Goal: Information Seeking & Learning: Check status

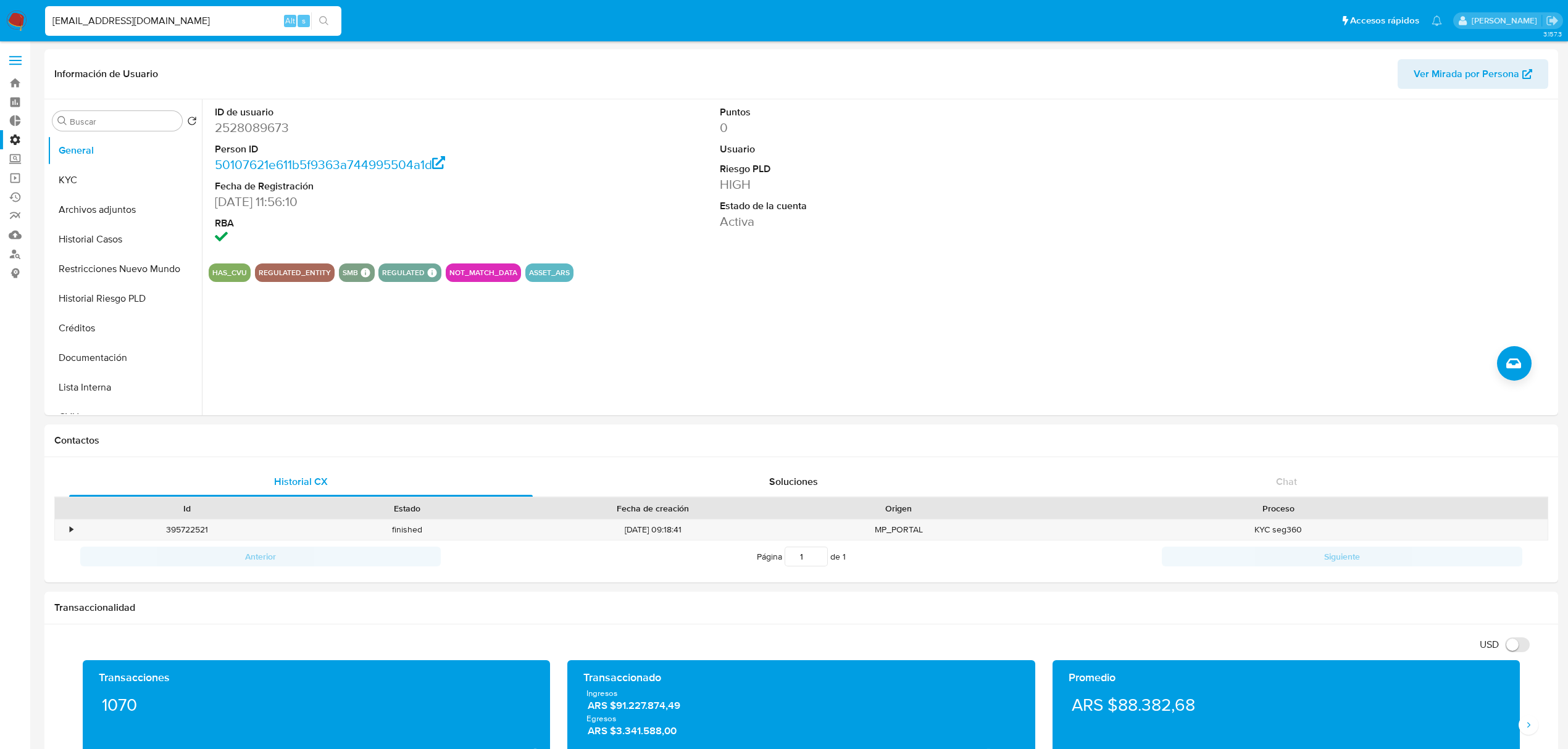
select select "10"
type input "[EMAIL_ADDRESS][DOMAIN_NAME]"
drag, startPoint x: 1166, startPoint y: 235, endPoint x: 1160, endPoint y: 189, distance: 46.4
click at [1166, 235] on div "ID de usuario 2528089673 Person ID 50107621e611b5f9363a744995504a1d Fecha de Re…" at bounding box center [881, 177] width 1347 height 154
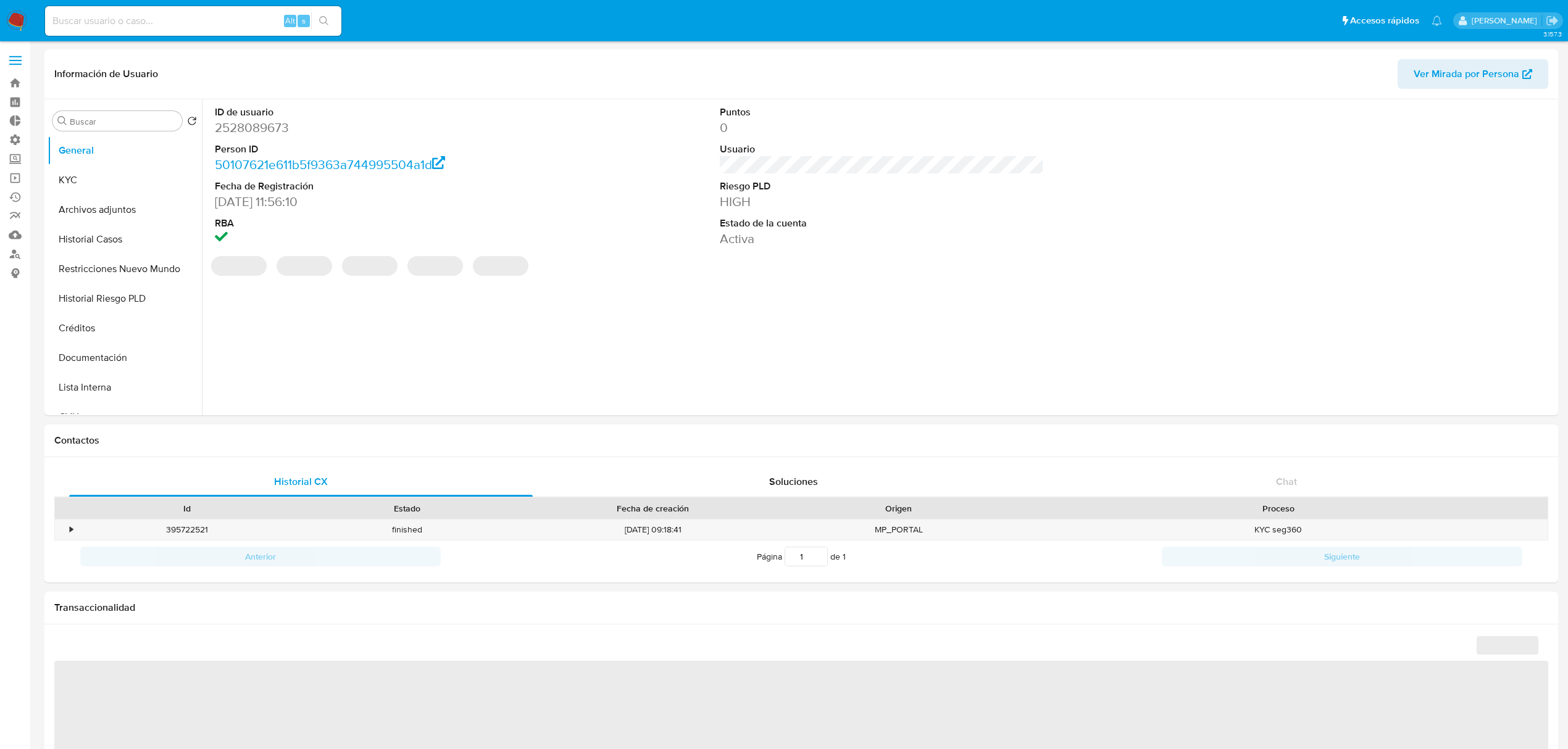
select select "10"
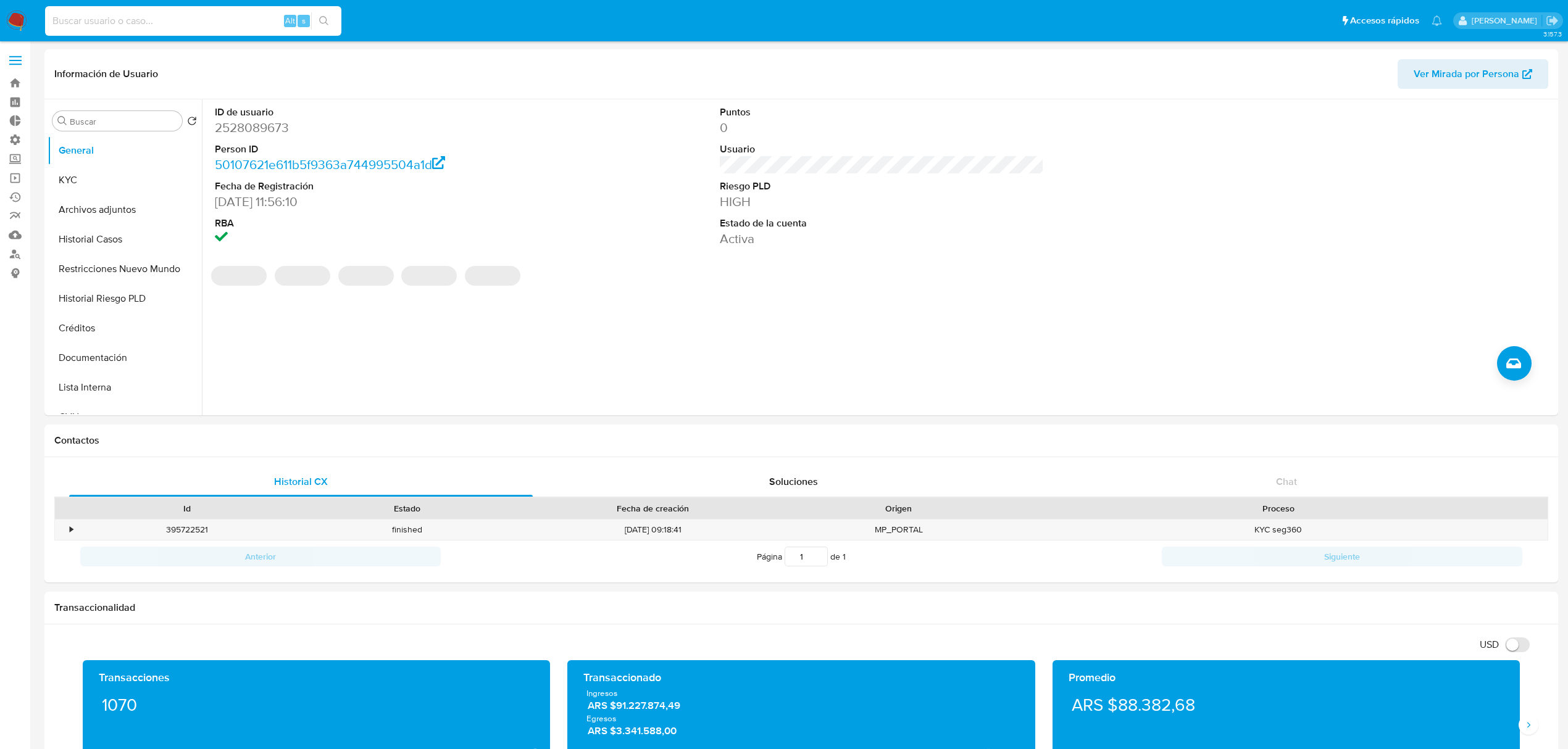
click at [85, 23] on input at bounding box center [194, 21] width 297 height 16
paste input "[EMAIL_ADDRESS][DOMAIN_NAME]"
type input "[EMAIL_ADDRESS][DOMAIN_NAME]"
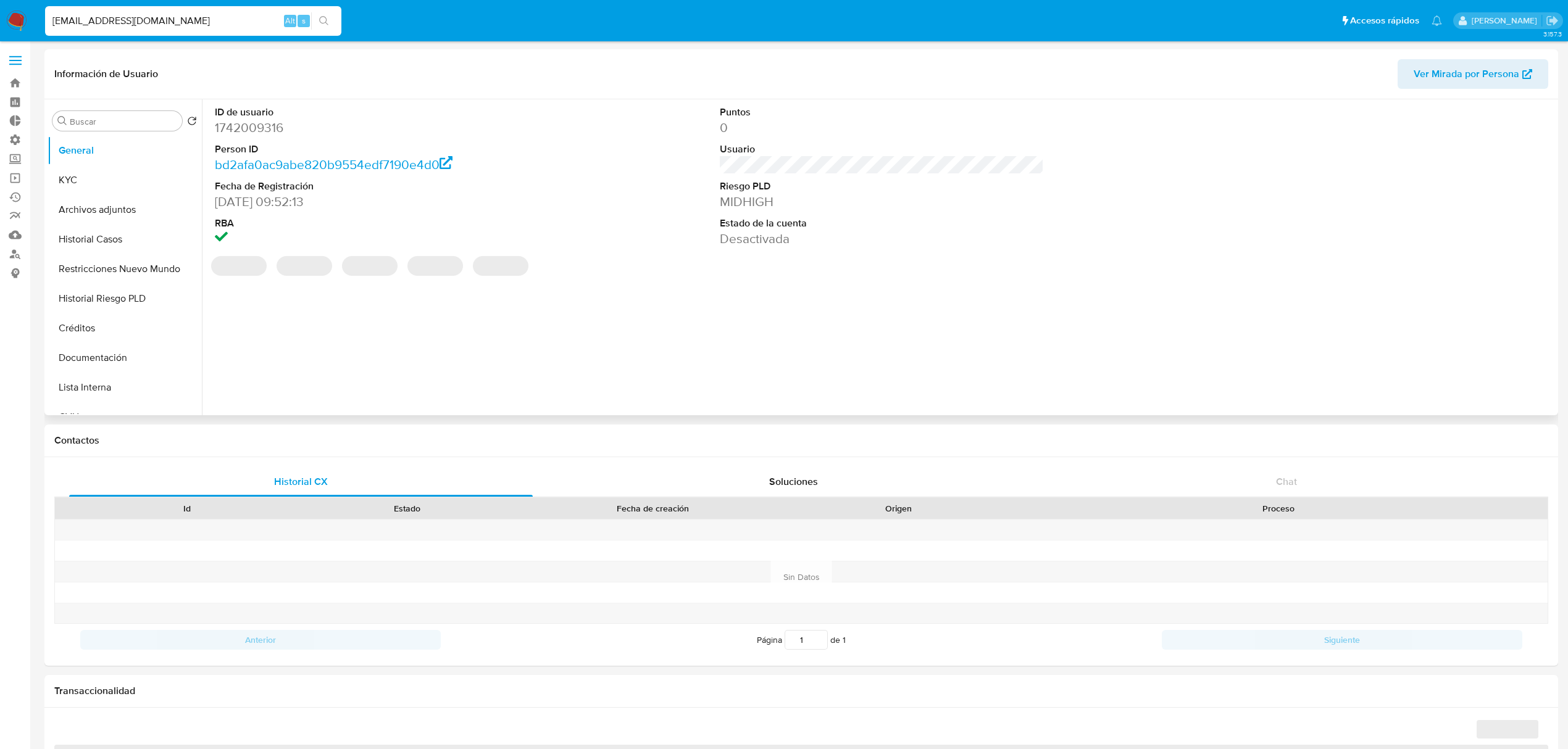
select select "10"
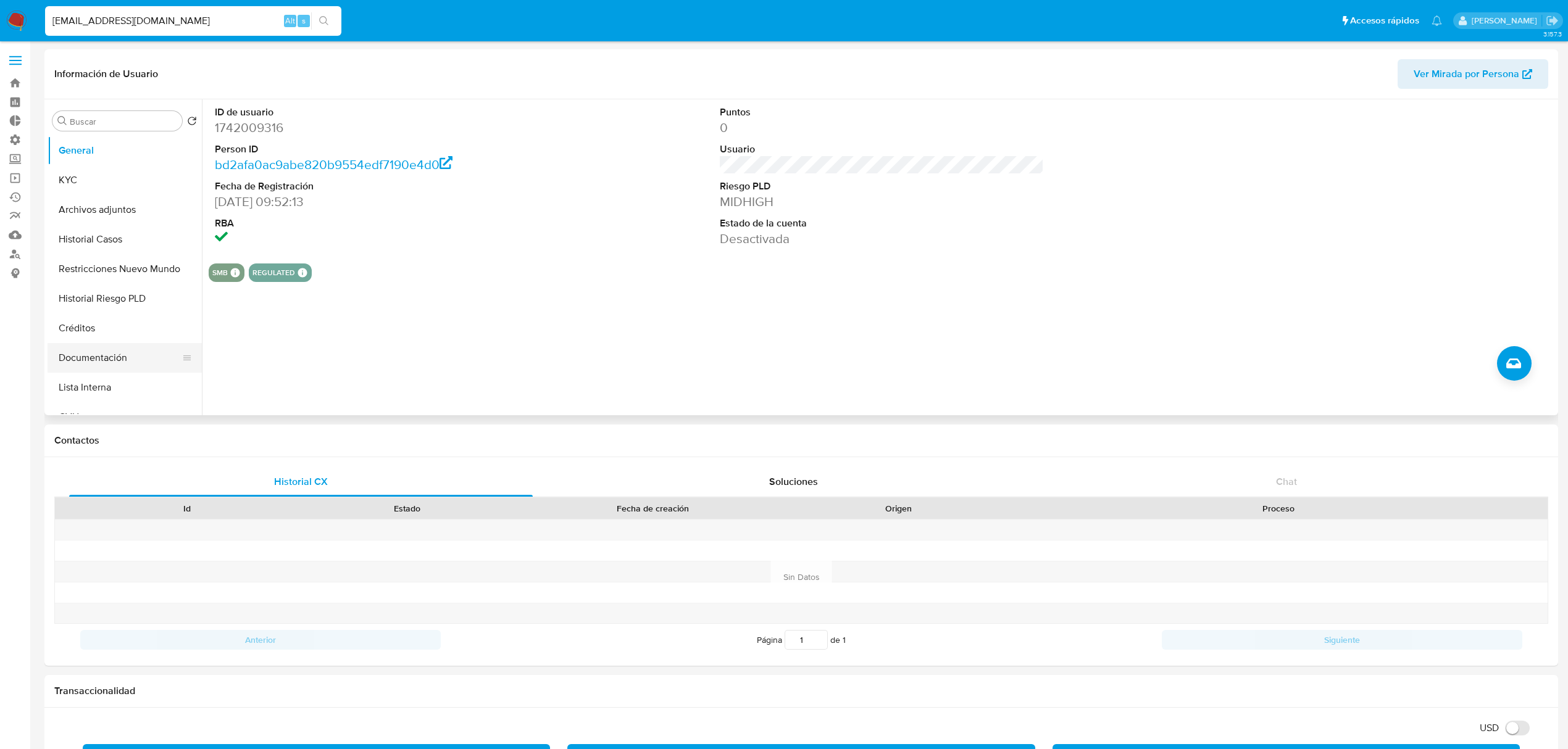
click at [91, 352] on button "Documentación" at bounding box center [119, 358] width 144 height 30
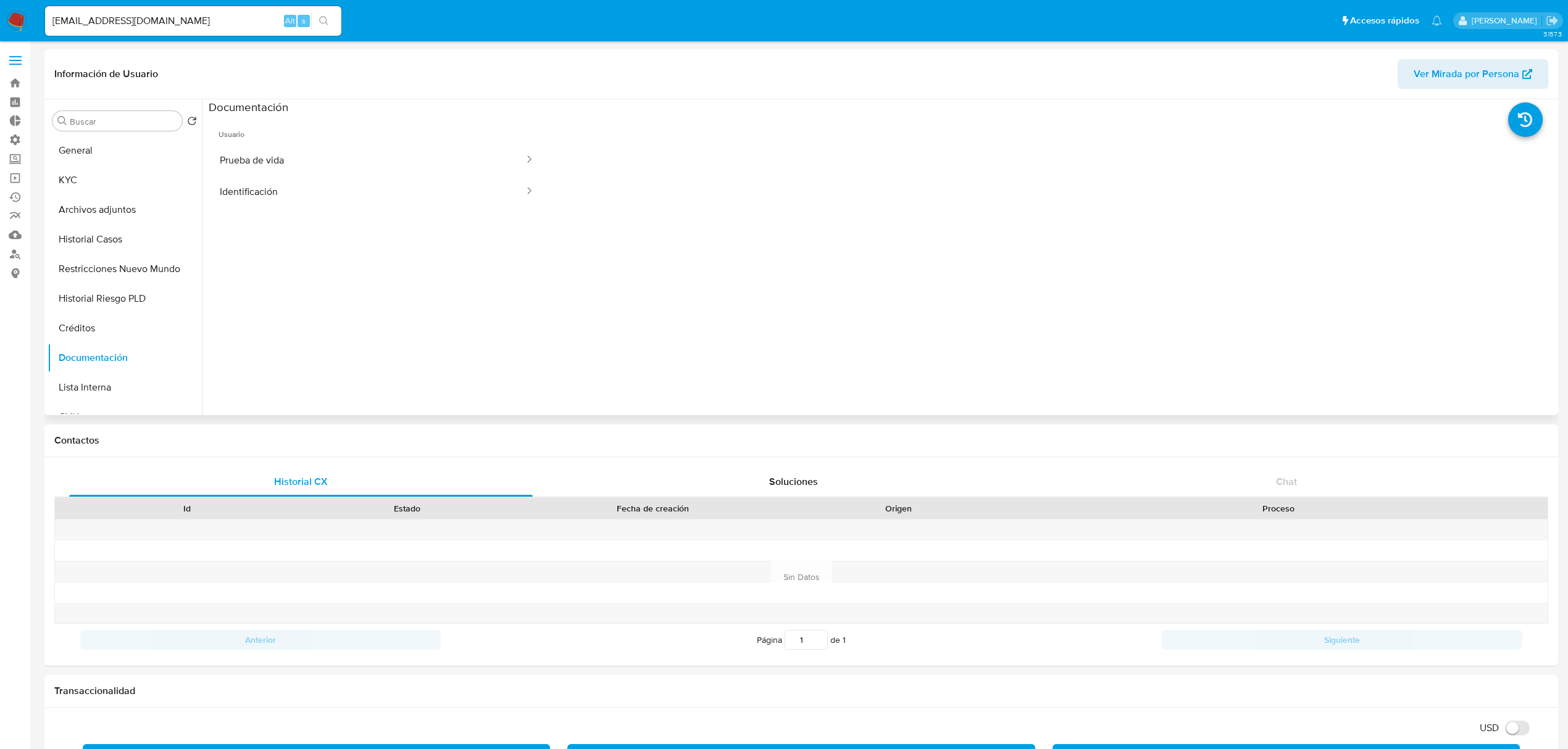
click at [375, 213] on ul "Usuario Prueba de vida Identificación" at bounding box center [376, 292] width 336 height 355
click at [380, 200] on button "Identificación" at bounding box center [367, 191] width 317 height 32
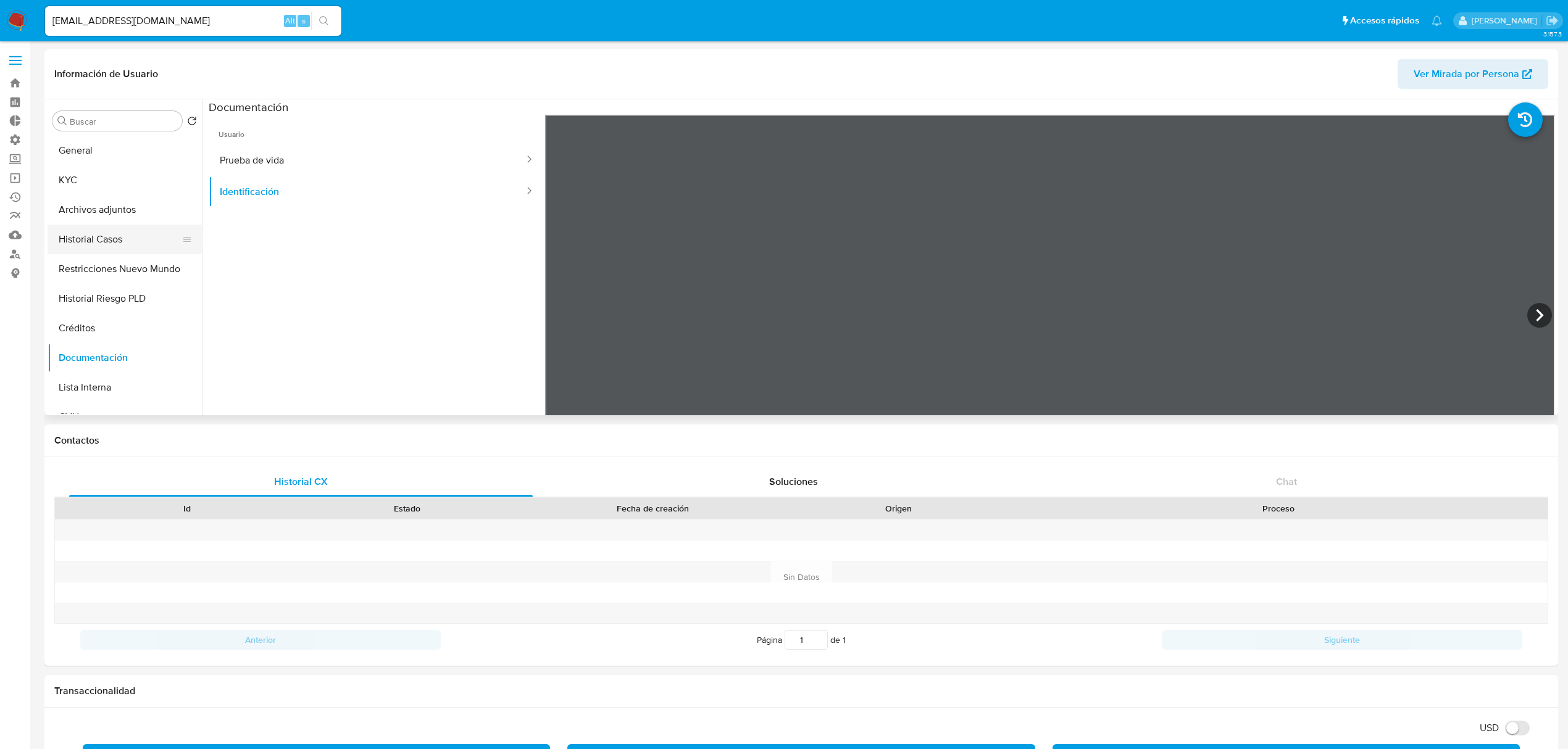
click at [127, 235] on button "Historial Casos" at bounding box center [119, 240] width 144 height 30
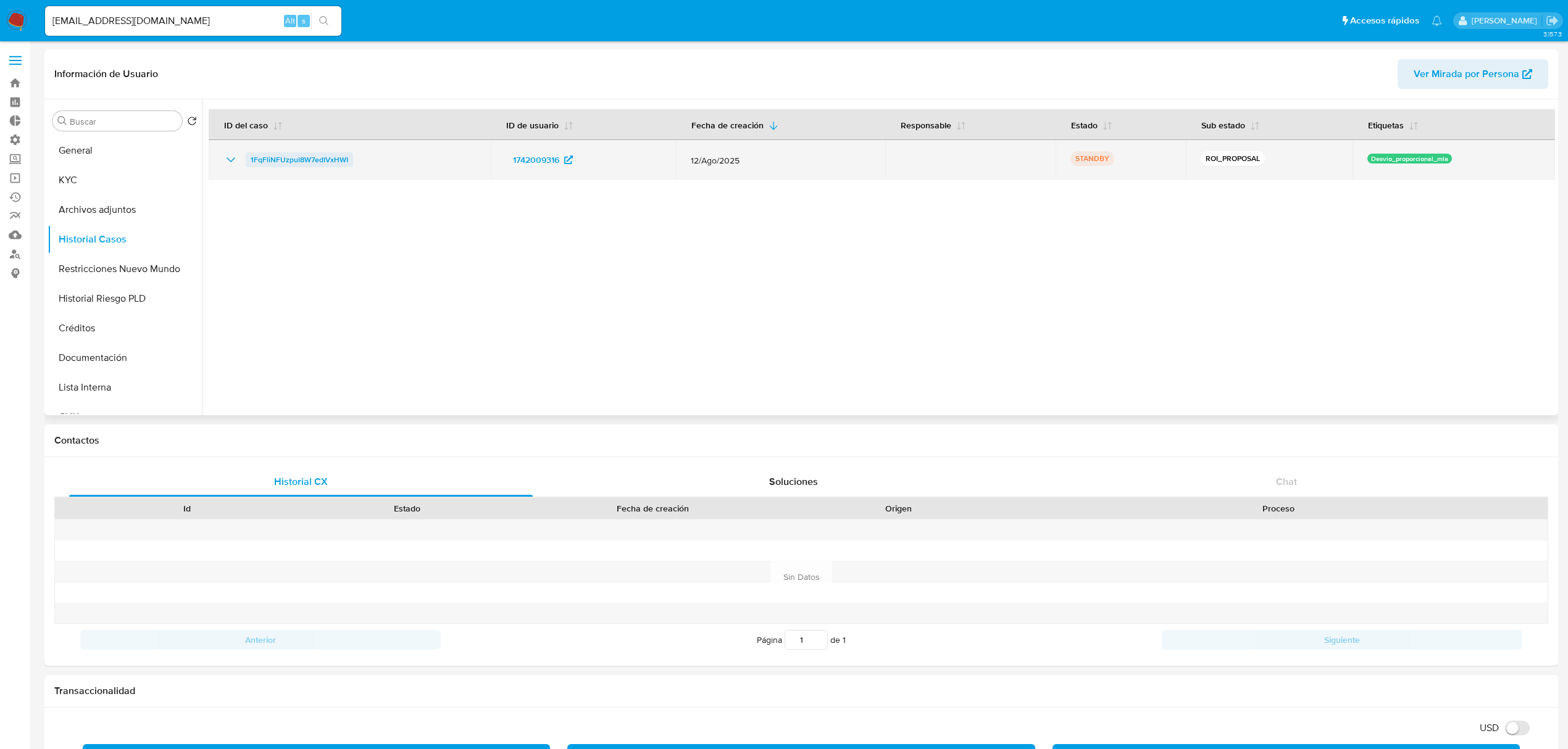
click at [321, 159] on span "1FqFliNFUzpul8W7edIVxHWI" at bounding box center [299, 160] width 97 height 15
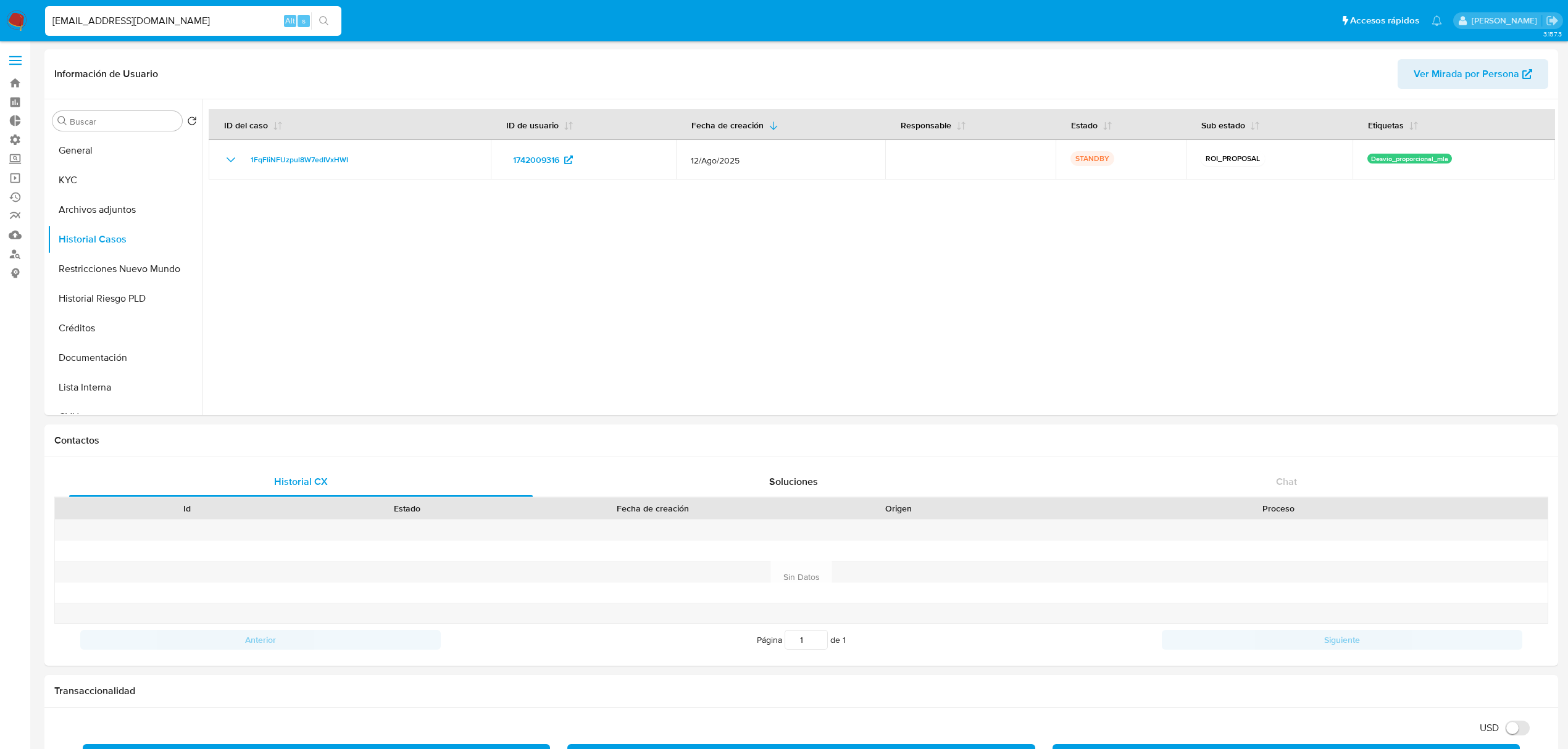
drag, startPoint x: 226, startPoint y: 18, endPoint x: 0, endPoint y: 7, distance: 226.3
click at [0, 8] on nav "Pausado Ver notificaciones Luchodigianni2@gmail.com Alt s Accesos rápidos Presi…" at bounding box center [784, 20] width 1568 height 41
paste input "3sbalBRfE5AMz7O5WRRBap84"
type input "3sbalBRfE5AMz7O5WRRBap84"
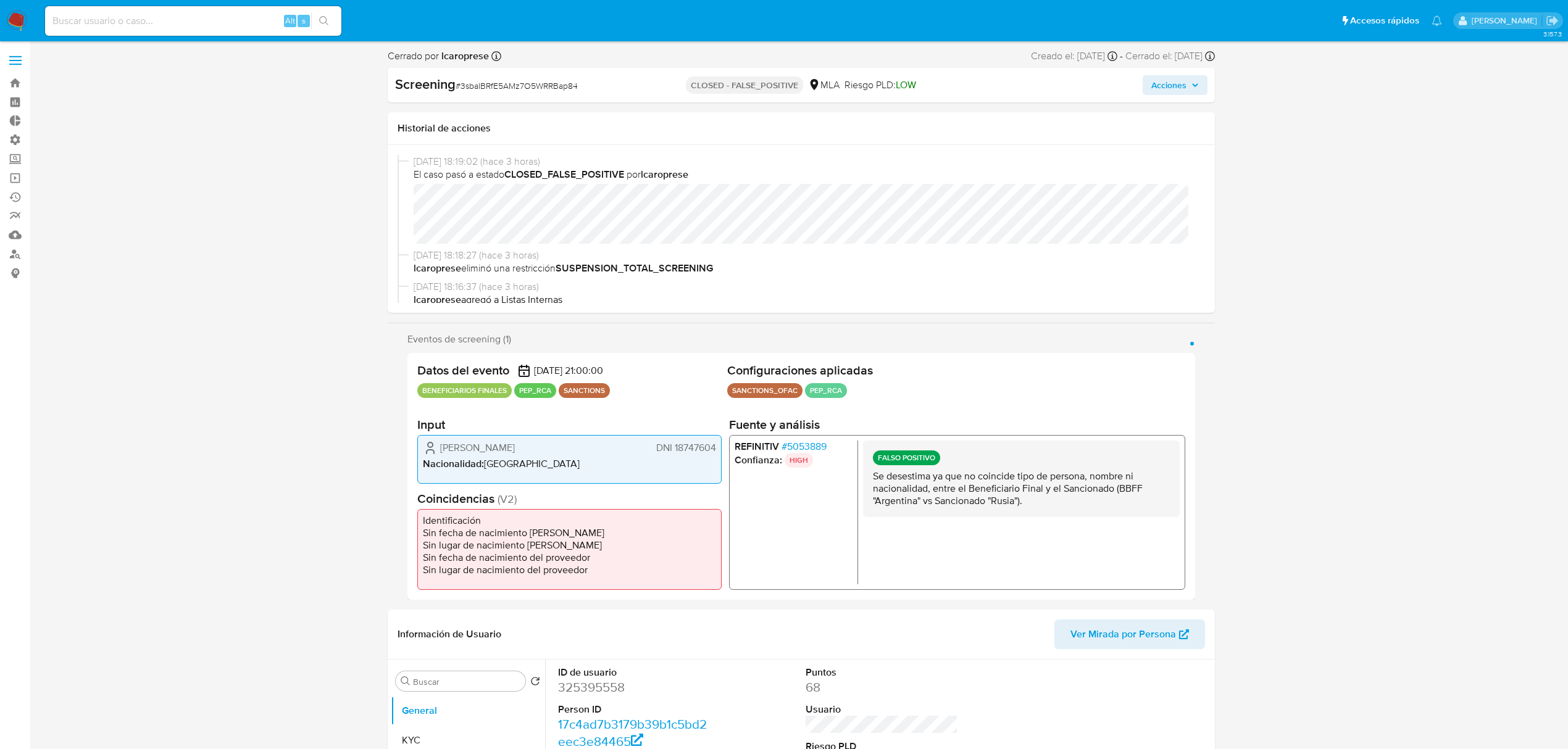
select select "10"
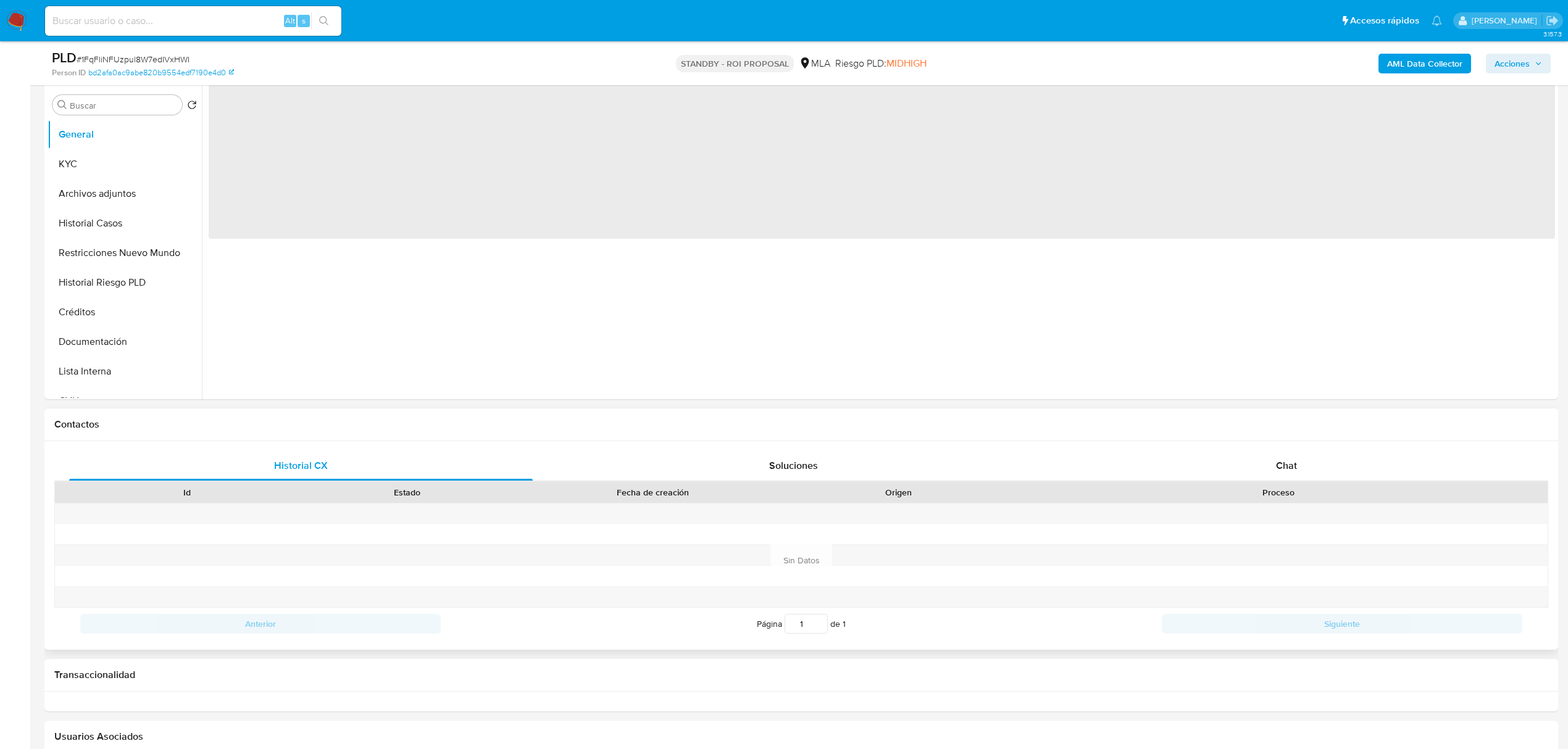
scroll to position [247, 0]
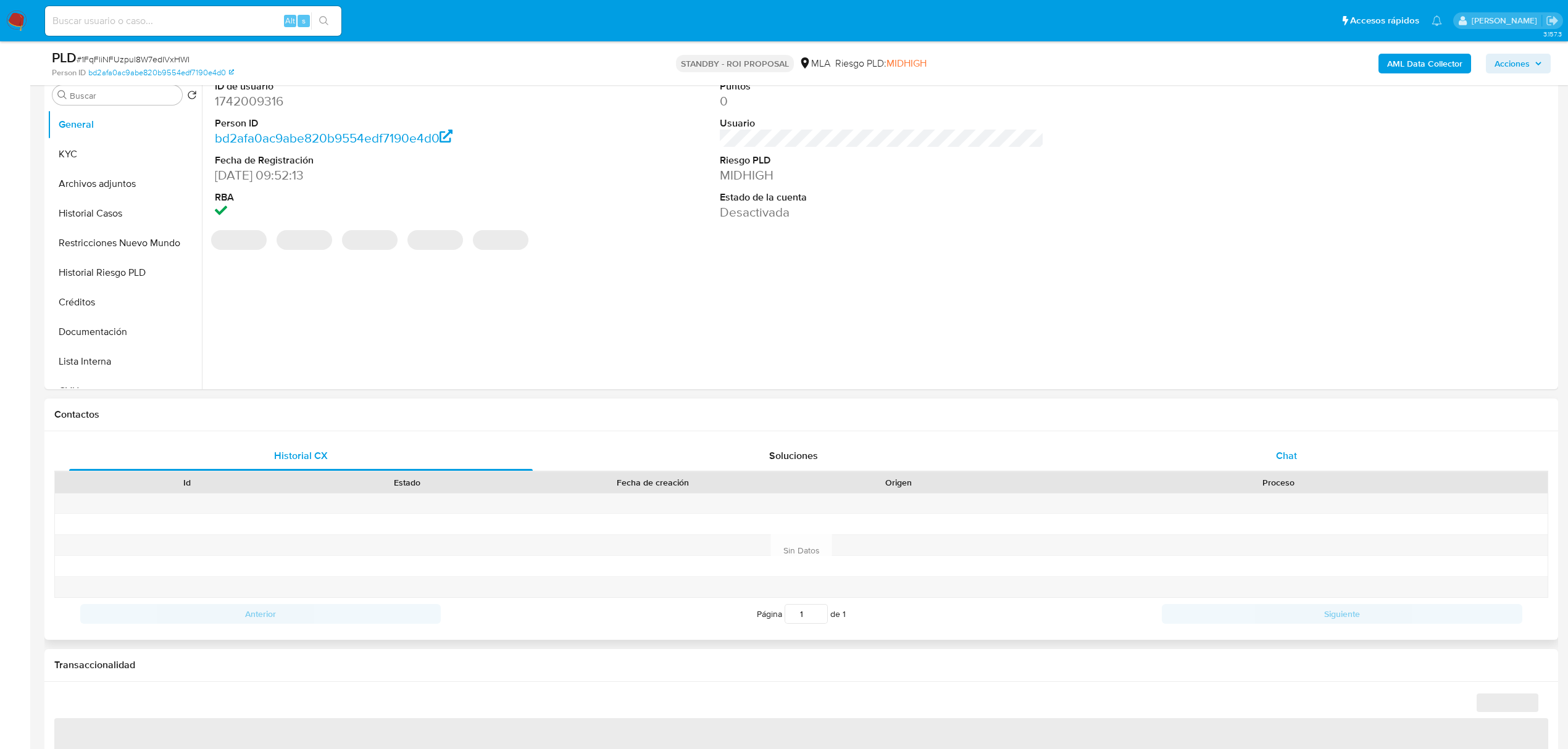
click at [1282, 451] on span "Chat" at bounding box center [1286, 455] width 21 height 14
select select "10"
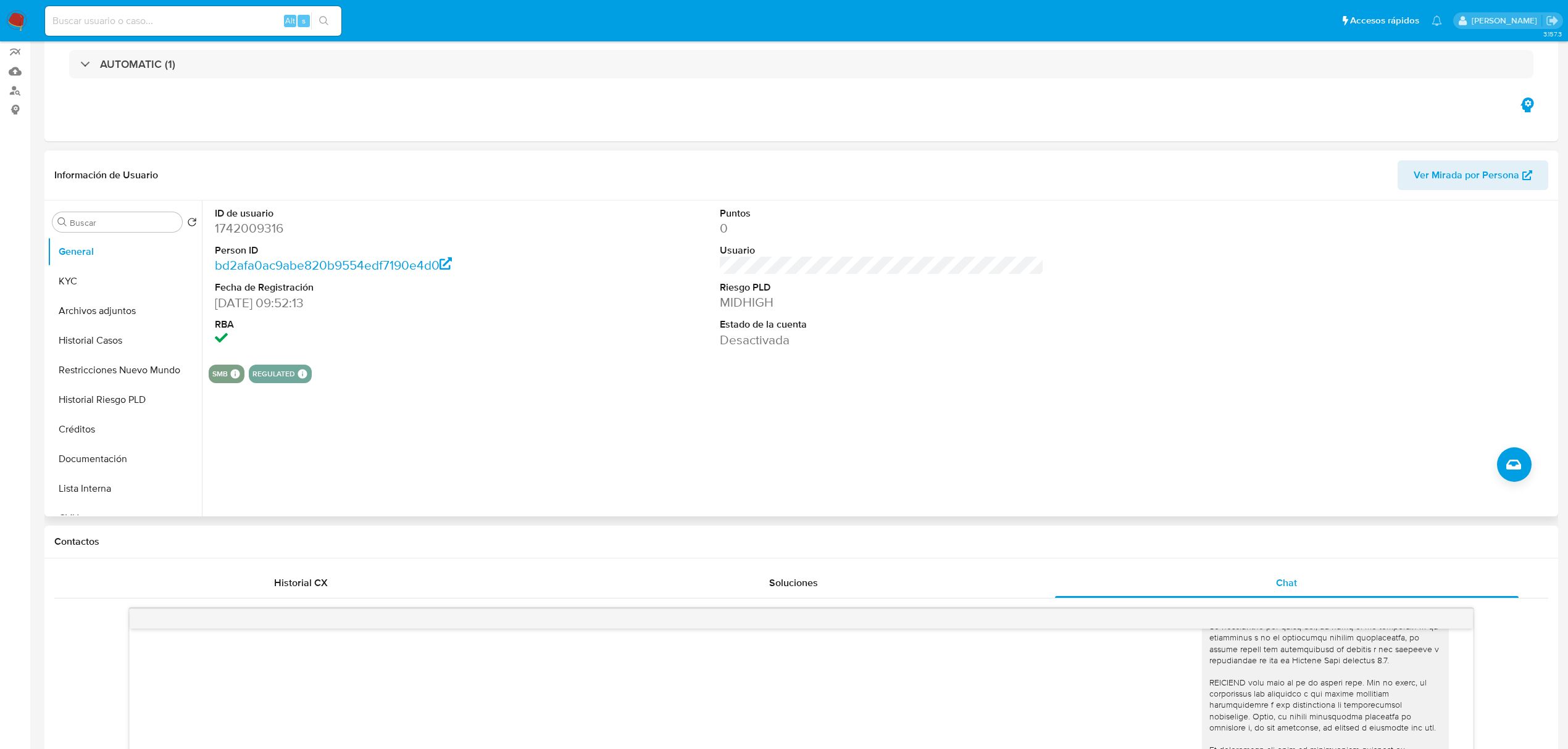
scroll to position [0, 0]
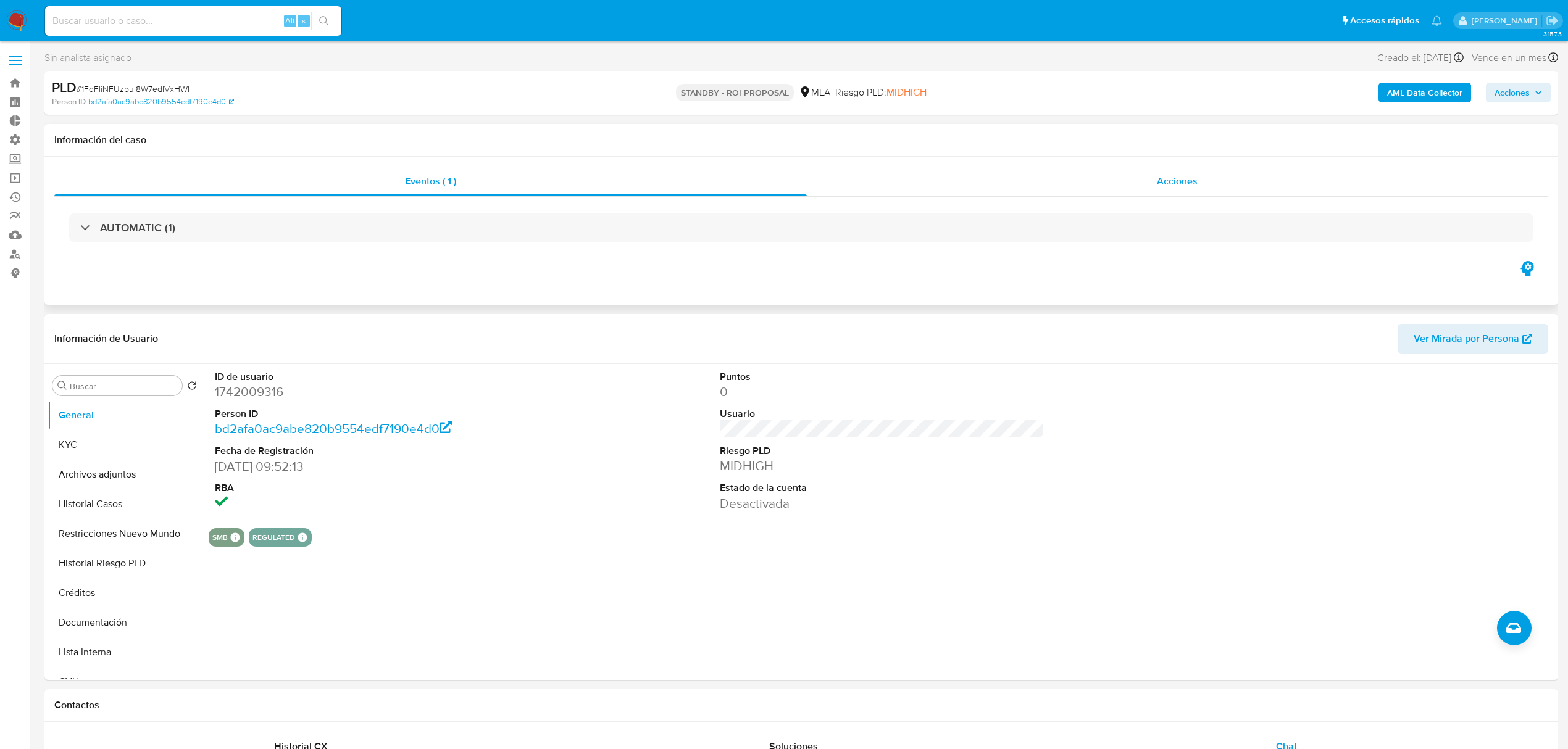
click at [1118, 183] on div "Acciones" at bounding box center [1178, 181] width 742 height 30
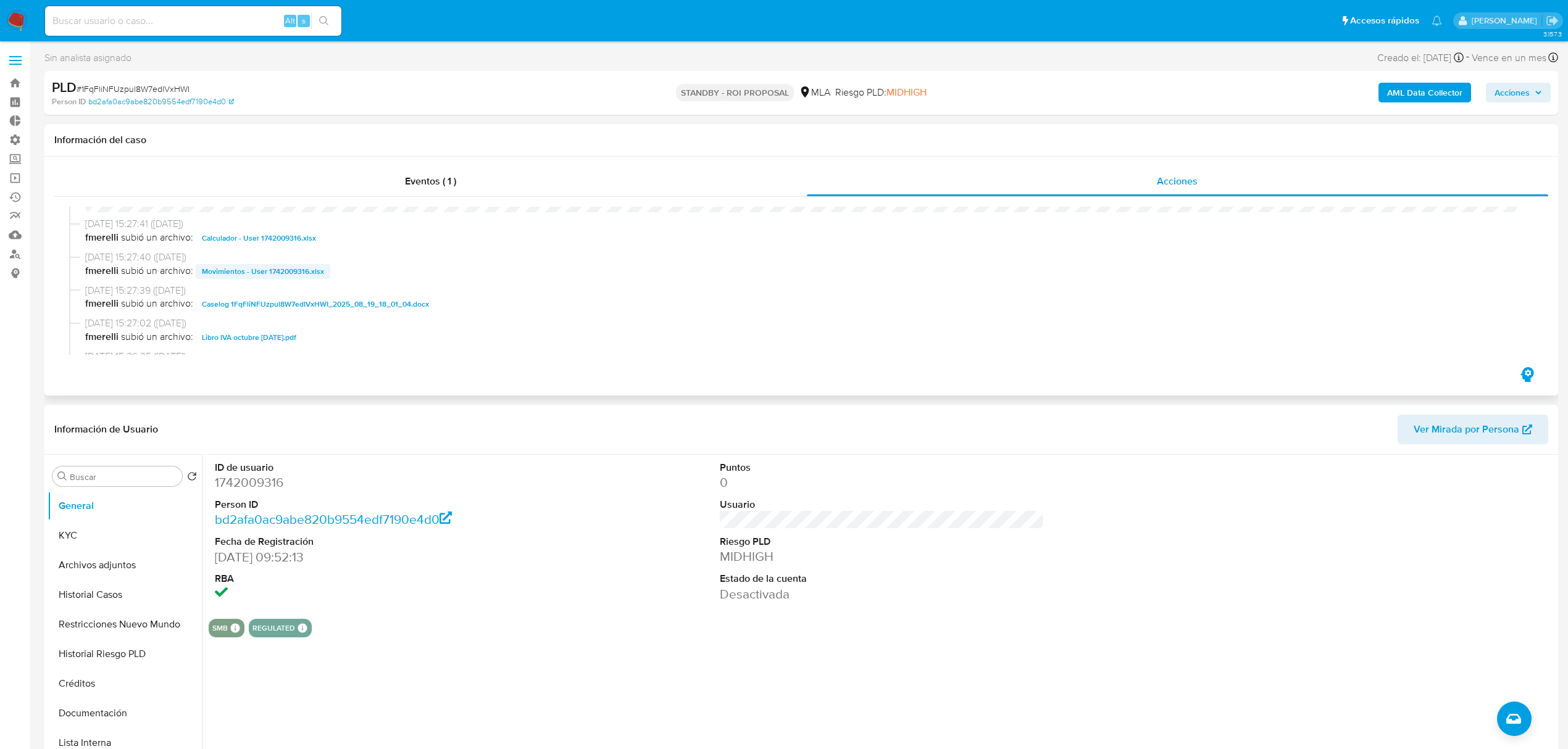
scroll to position [82, 0]
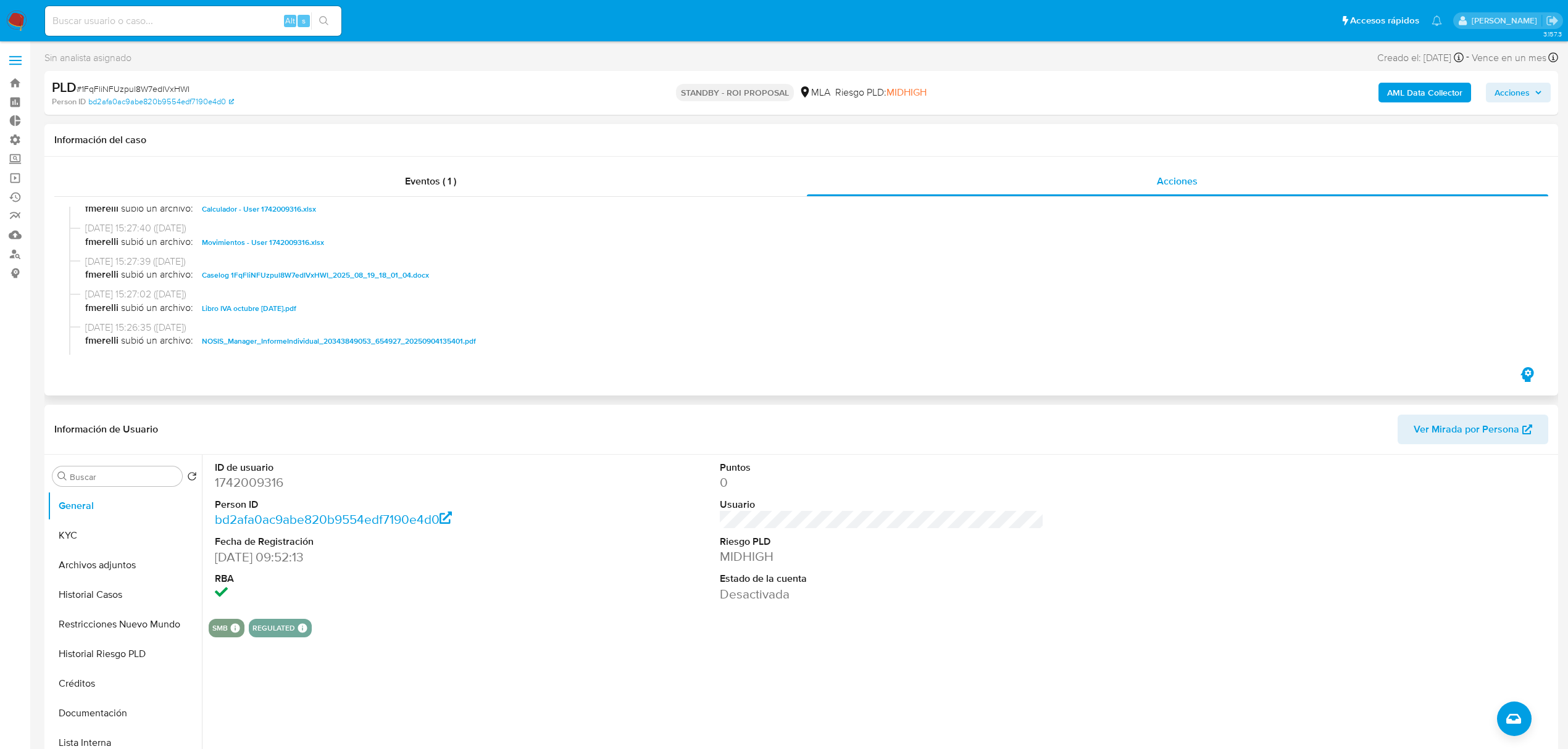
click at [292, 273] on span "Caselog 1FqFliNFUzpul8W7edIVxHWI_2025_08_19_18_01_04.docx" at bounding box center [315, 275] width 227 height 15
click at [253, 207] on span "Calculador - User 1742009316.xlsx" at bounding box center [259, 209] width 114 height 15
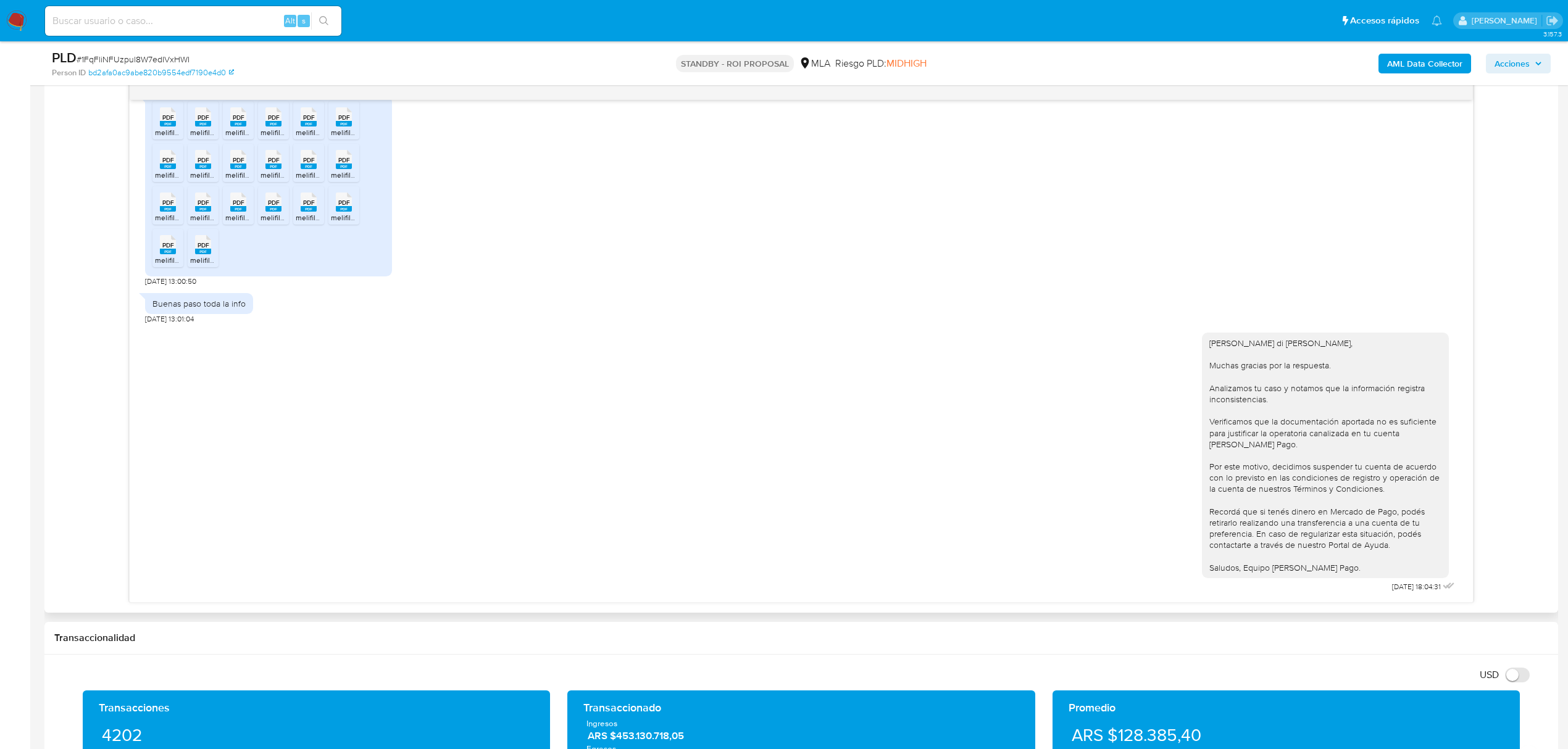
scroll to position [740, 0]
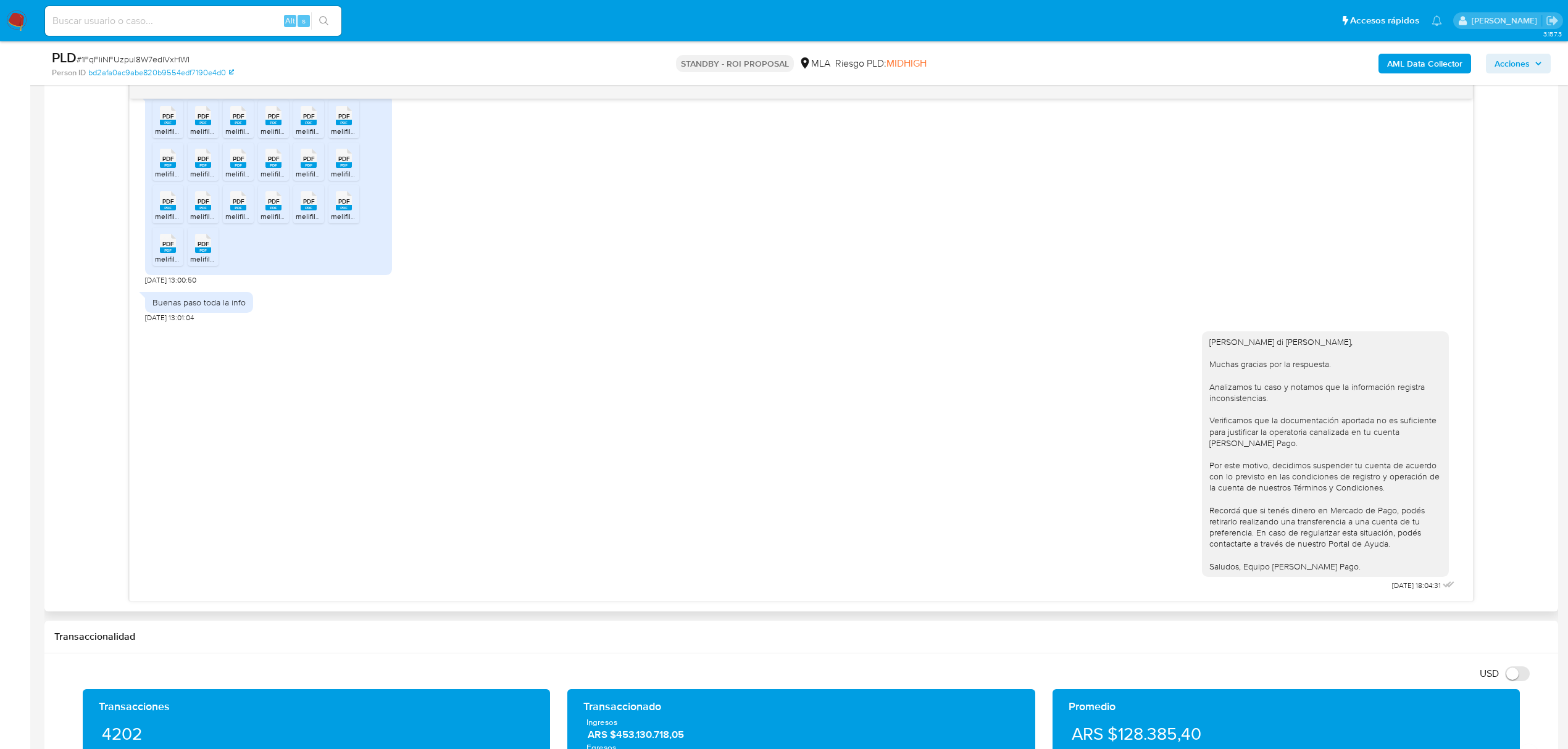
click at [165, 120] on span "PDF" at bounding box center [168, 116] width 12 height 8
drag, startPoint x: 267, startPoint y: 208, endPoint x: 232, endPoint y: 485, distance: 279.2
click at [267, 208] on rect at bounding box center [274, 208] width 16 height 5
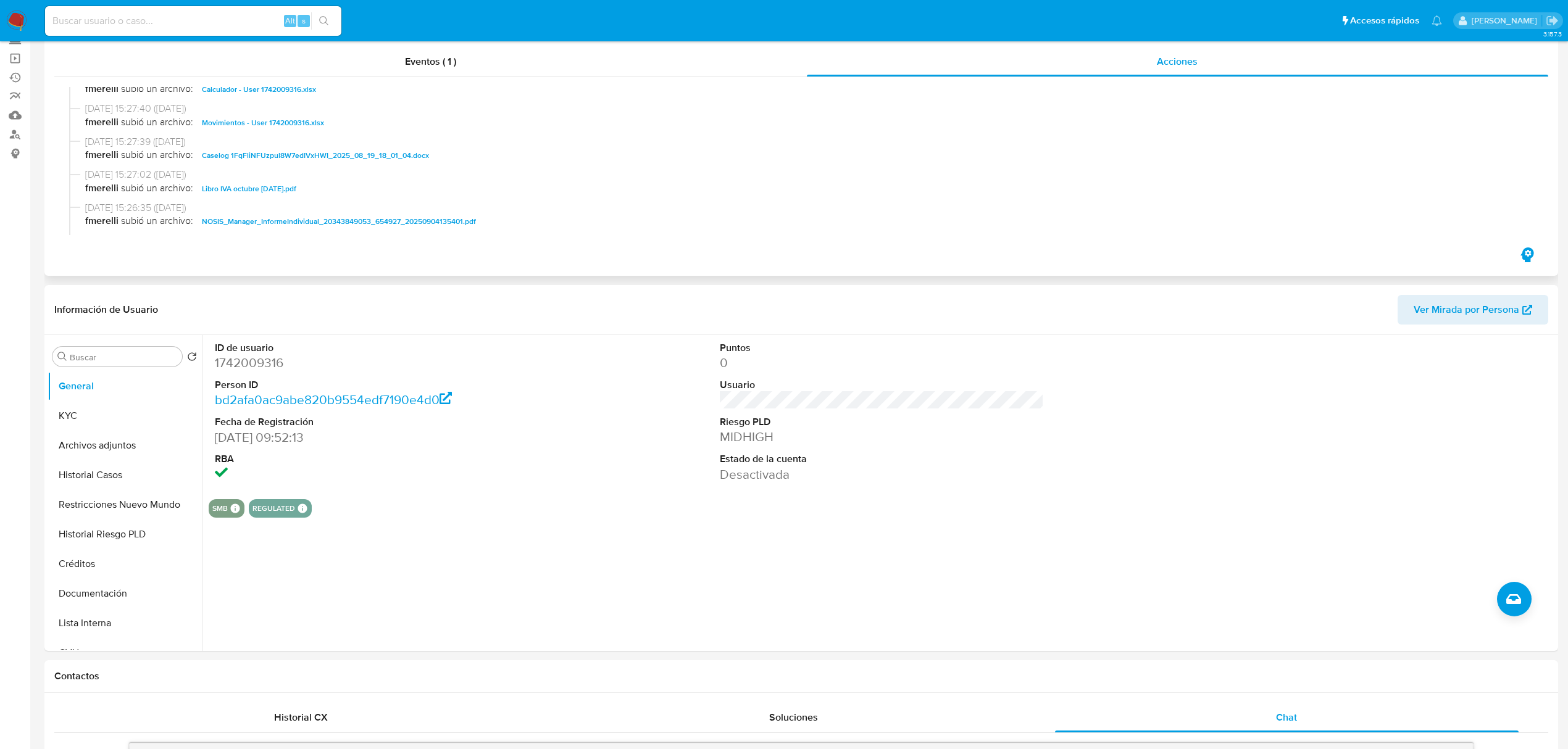
scroll to position [0, 0]
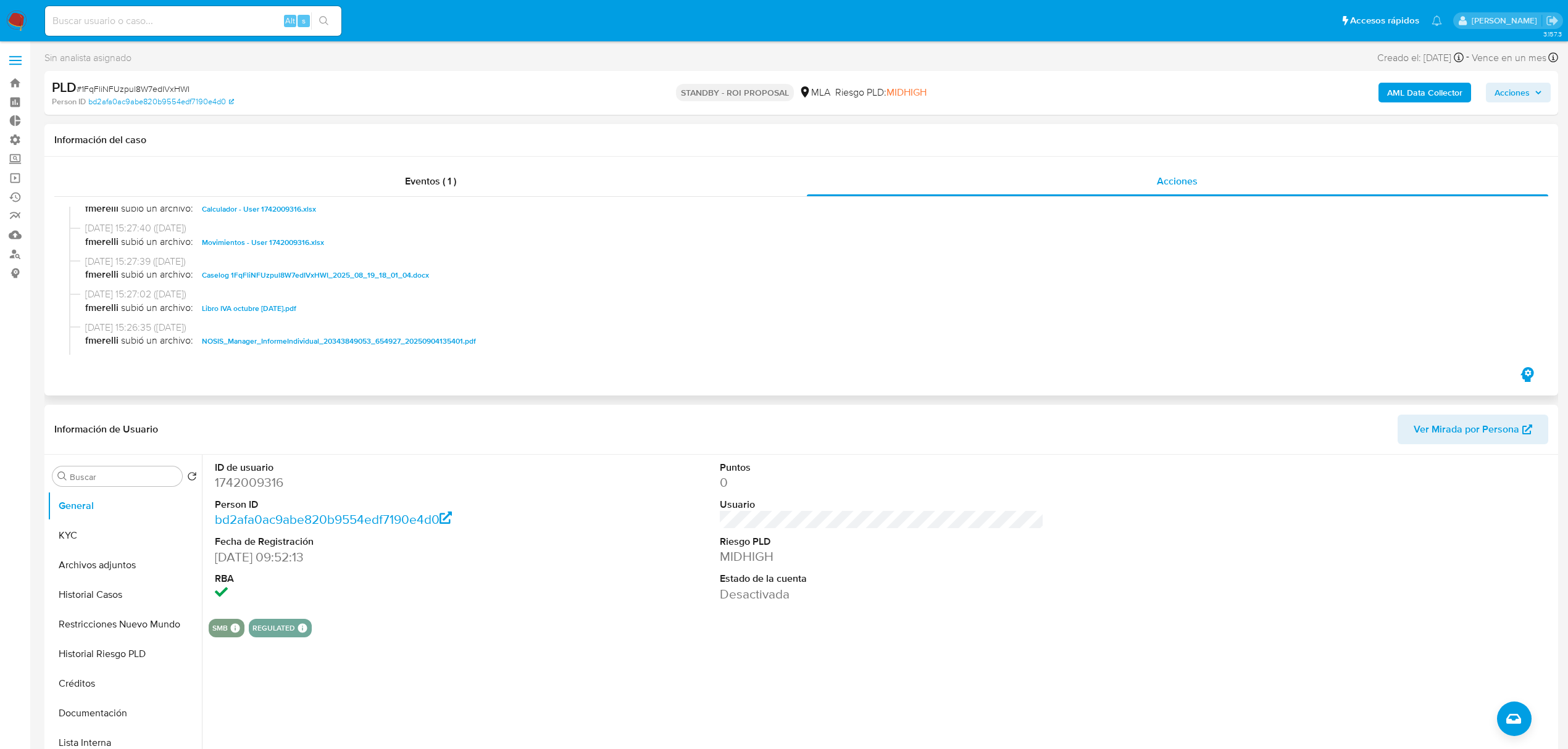
click at [244, 242] on span "Movimientos - User 1742009316.xlsx" at bounding box center [263, 242] width 123 height 15
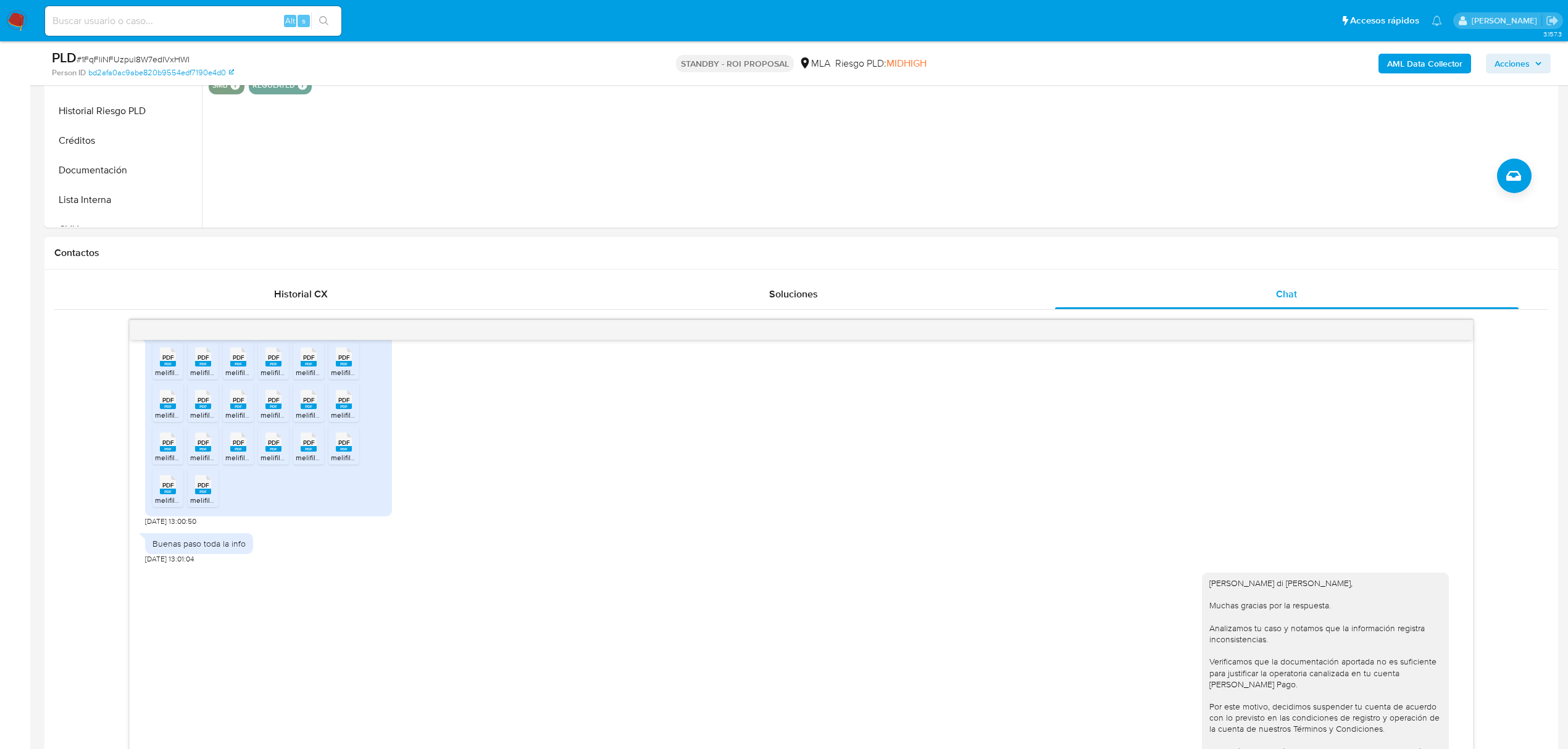
scroll to position [658, 0]
